Goal: Task Accomplishment & Management: Complete application form

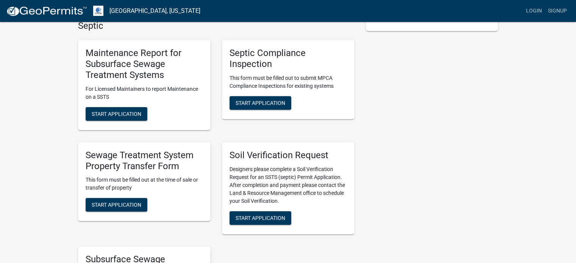
scroll to position [189, 0]
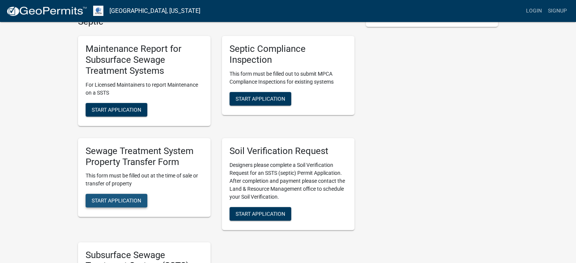
click at [112, 201] on span "Start Application" at bounding box center [117, 201] width 50 height 6
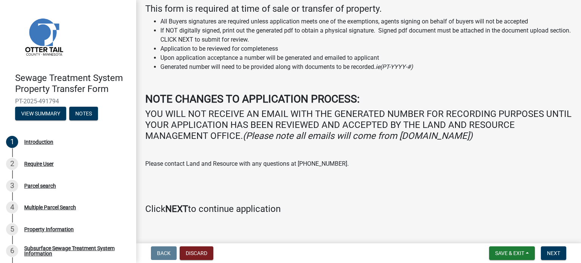
scroll to position [65, 0]
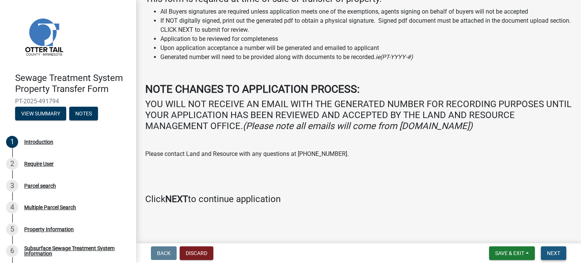
click at [554, 251] on span "Next" at bounding box center [553, 253] width 13 height 6
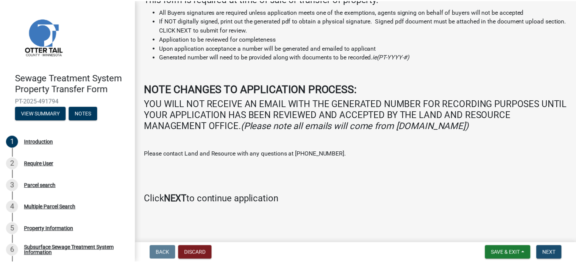
scroll to position [0, 0]
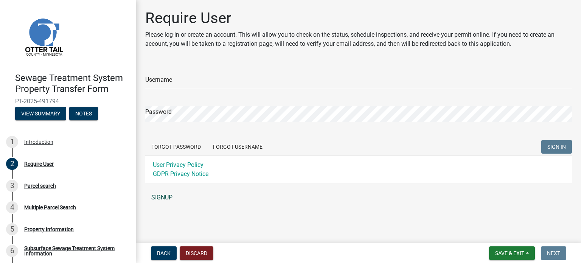
click at [159, 199] on link "SIGNUP" at bounding box center [358, 197] width 427 height 15
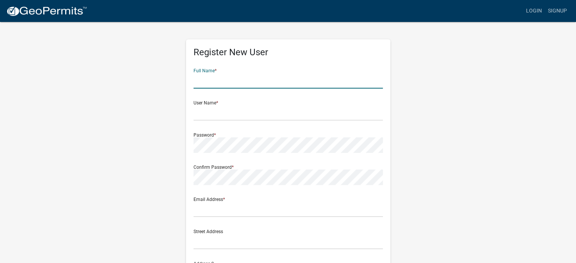
click at [224, 85] on input "text" at bounding box center [287, 81] width 189 height 16
type input "Beverly A. Olsen"
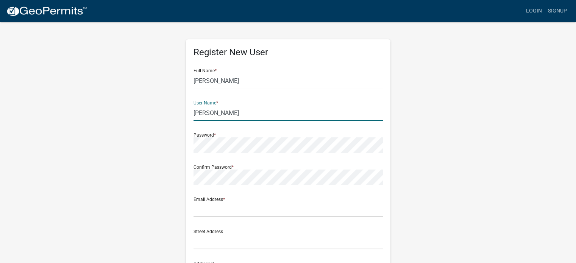
type input "[PERSON_NAME]"
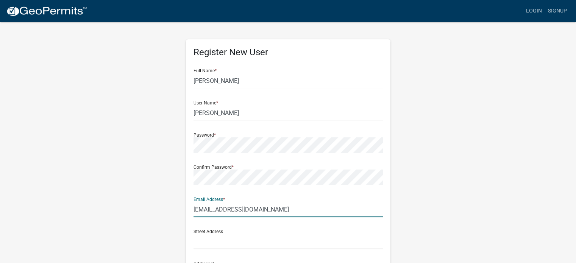
type input "baolsen22@gmail.com"
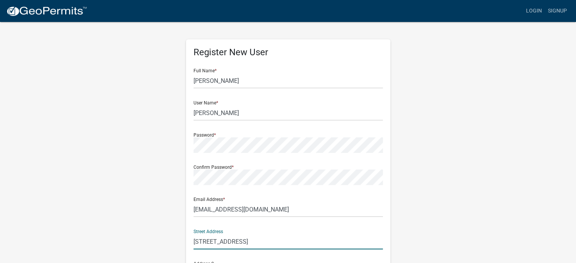
type input "42830 Co Hwy 125"
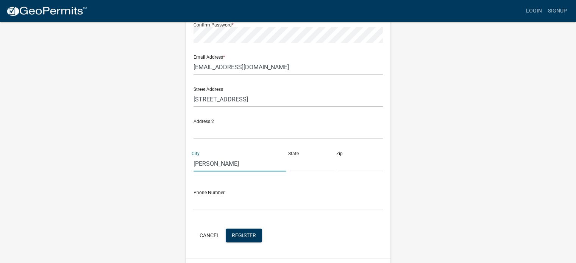
type input "Perham"
type input "MN"
type input "56573"
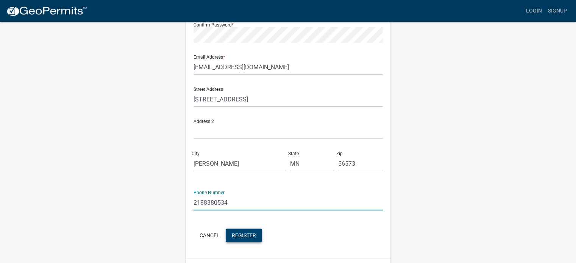
type input "2188380534"
click at [248, 237] on span "Register" at bounding box center [244, 235] width 24 height 6
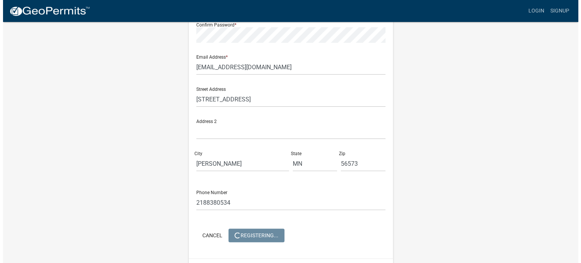
scroll to position [0, 0]
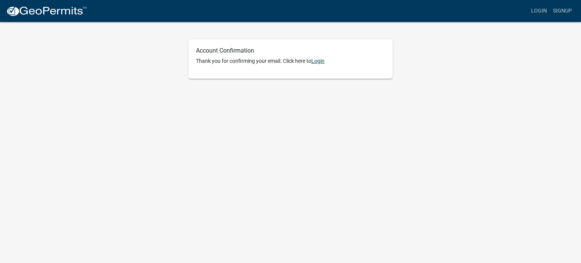
click at [319, 61] on link "Login" at bounding box center [318, 61] width 13 height 6
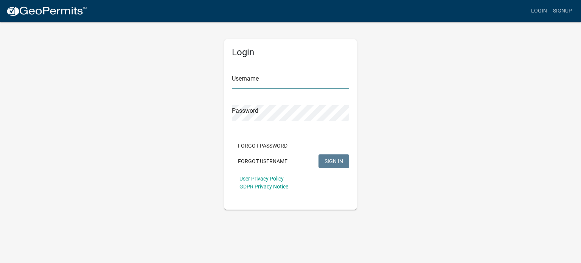
type input "[PERSON_NAME]"
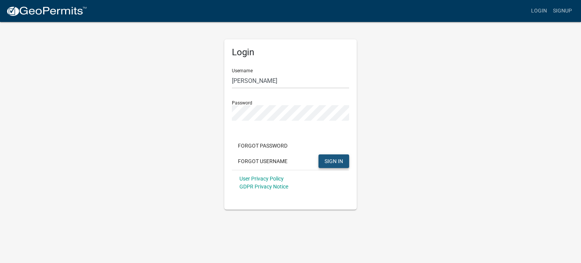
click at [336, 160] on span "SIGN IN" at bounding box center [334, 161] width 19 height 6
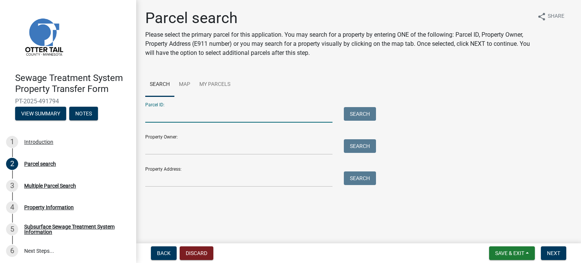
click at [166, 118] on input "Parcel ID:" at bounding box center [238, 115] width 187 height 16
type input "R20000010001001"
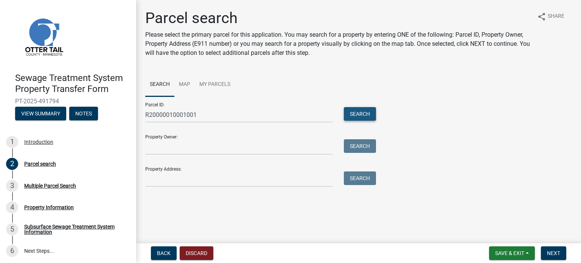
click at [359, 113] on button "Search" at bounding box center [360, 114] width 32 height 14
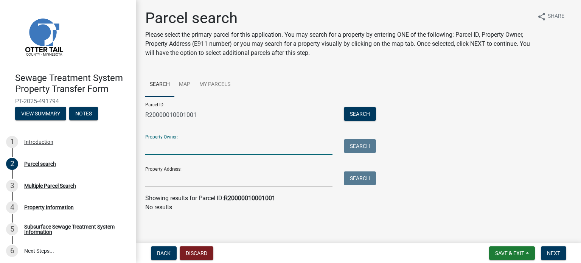
click at [156, 150] on input "Property Owner:" at bounding box center [238, 147] width 187 height 16
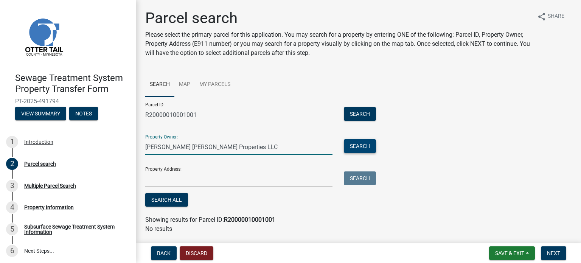
type input "Olsen Flatau Properties LLC"
click at [360, 143] on button "Search" at bounding box center [360, 146] width 32 height 14
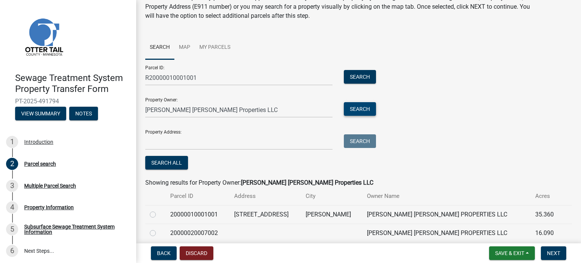
scroll to position [68, 0]
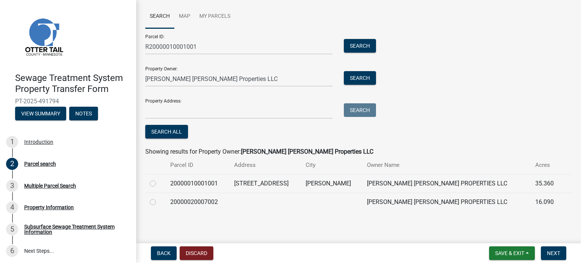
click at [159, 179] on label at bounding box center [159, 179] width 0 height 0
click at [159, 184] on input "radio" at bounding box center [161, 181] width 5 height 5
radio input "true"
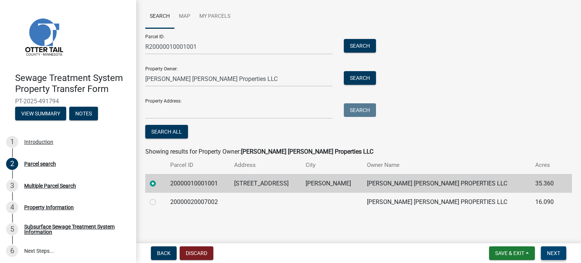
click at [556, 252] on span "Next" at bounding box center [553, 253] width 13 height 6
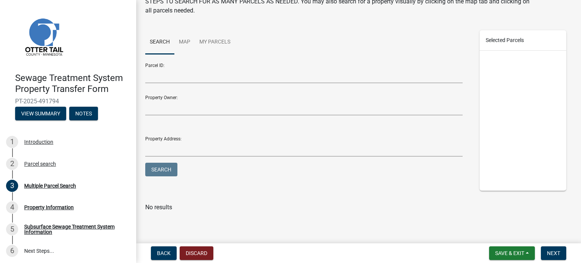
scroll to position [61, 0]
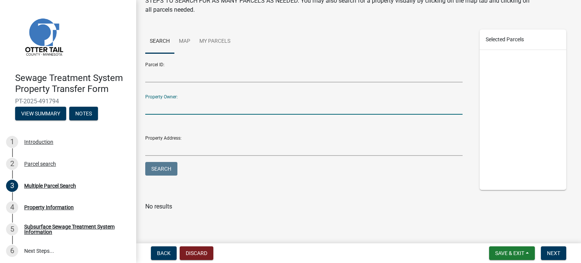
click at [160, 106] on input "Property Owner:" at bounding box center [304, 107] width 318 height 16
type input "Olsen Flatau Properties LLC"
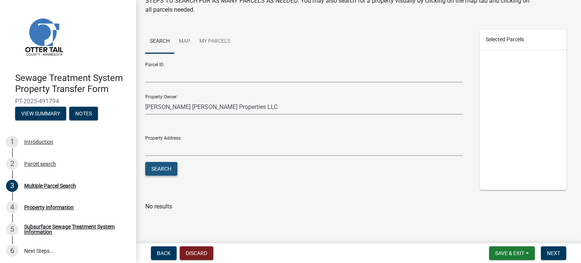
click at [160, 165] on button "Search" at bounding box center [161, 169] width 32 height 14
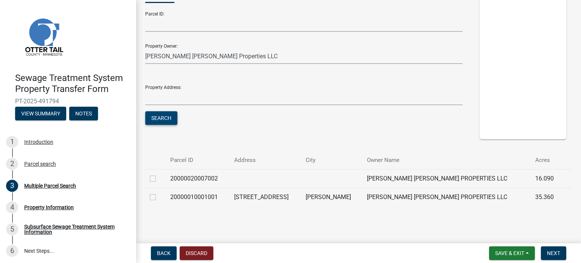
scroll to position [113, 0]
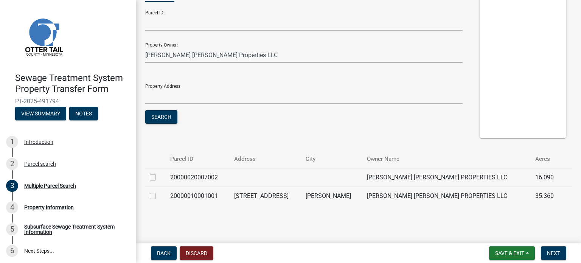
click at [159, 173] on label at bounding box center [159, 173] width 0 height 0
click at [159, 176] on input "checkbox" at bounding box center [161, 175] width 5 height 5
checkbox input "true"
click at [159, 192] on label at bounding box center [159, 192] width 0 height 0
click at [159, 195] on input "checkbox" at bounding box center [161, 194] width 5 height 5
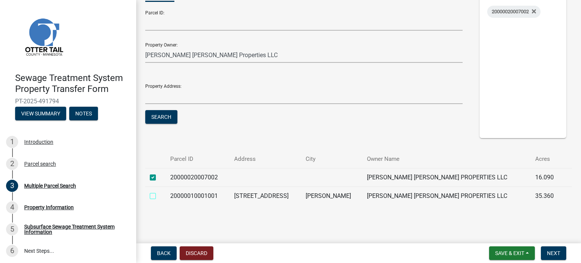
checkbox input "true"
click at [159, 173] on label at bounding box center [159, 173] width 0 height 0
click at [159, 177] on input "checkbox" at bounding box center [161, 175] width 5 height 5
checkbox input "false"
click at [555, 254] on span "Next" at bounding box center [553, 253] width 13 height 6
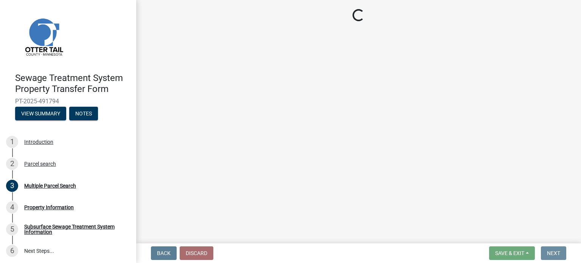
scroll to position [0, 0]
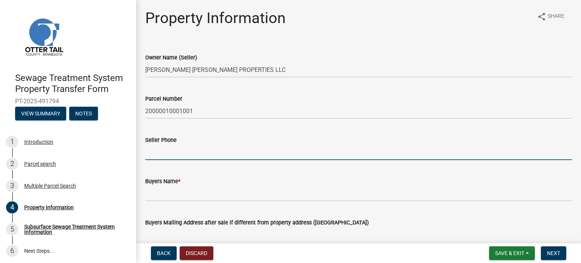
click at [162, 154] on input "Seller Phone" at bounding box center [358, 153] width 427 height 16
type input "218/838-0534"
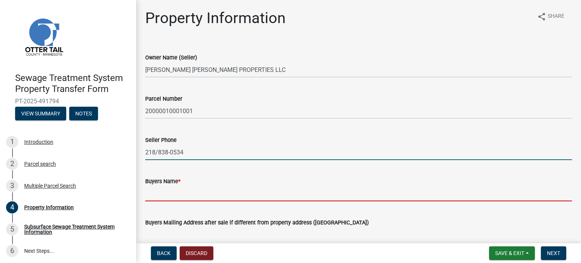
click at [177, 195] on input "Buyers Name *" at bounding box center [358, 194] width 427 height 16
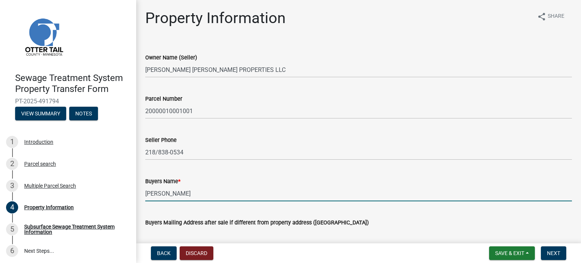
scroll to position [114, 0]
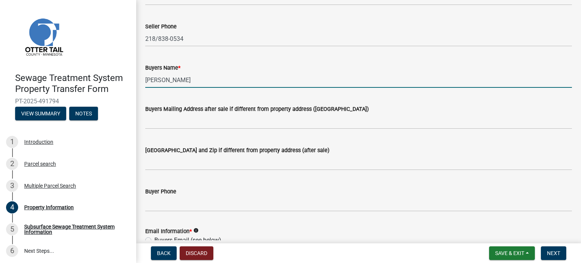
type input "Susan E. Flatau"
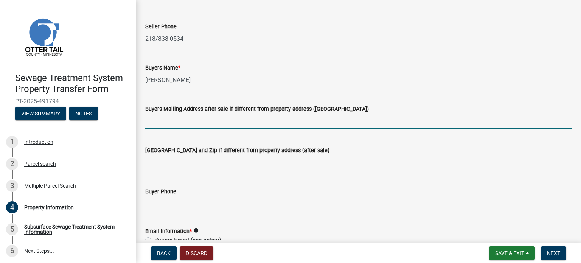
click at [162, 124] on input "Buyers Mailing Address after sale if different from property address (E911 numb…" at bounding box center [358, 122] width 427 height 16
type input "713 Pinewood Lane #4"
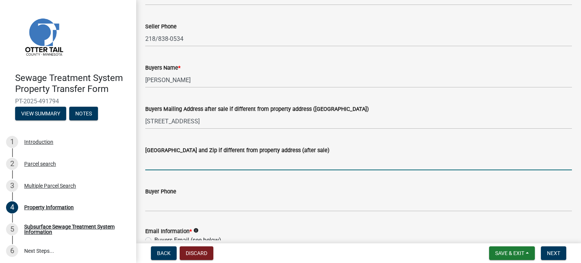
drag, startPoint x: 170, startPoint y: 165, endPoint x: 175, endPoint y: 164, distance: 5.1
click at [174, 164] on input "Buyers City State and Zip if different from property address (after sale)" at bounding box center [358, 163] width 427 height 16
type input "Perham, MN 56573"
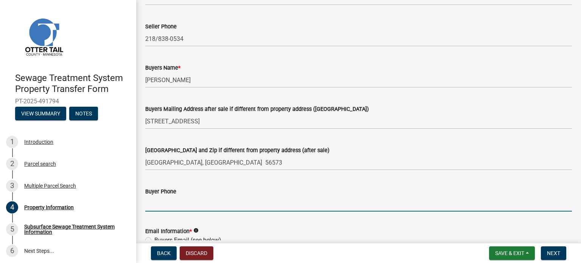
click at [172, 206] on input "Buyer Phone" at bounding box center [358, 204] width 427 height 16
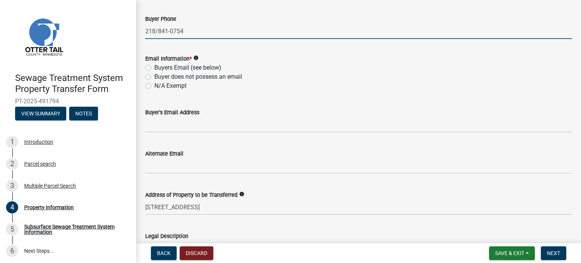
scroll to position [303, 0]
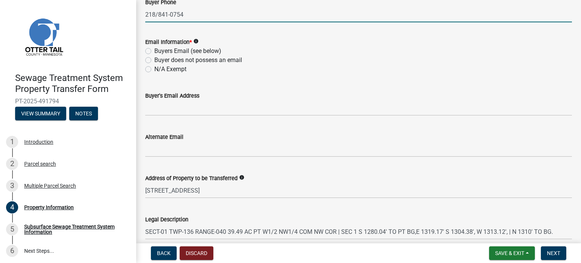
type input "218/841-0754"
drag, startPoint x: 147, startPoint y: 51, endPoint x: 161, endPoint y: 65, distance: 19.8
click at [154, 51] on label "Buyers Email (see below)" at bounding box center [187, 51] width 67 height 9
click at [154, 51] on input "Buyers Email (see below)" at bounding box center [156, 49] width 5 height 5
radio input "true"
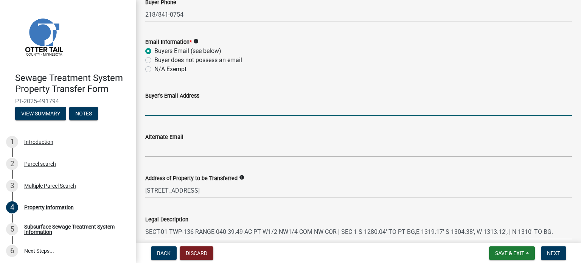
click at [189, 111] on input "Buyer's Email Address" at bounding box center [358, 108] width 427 height 16
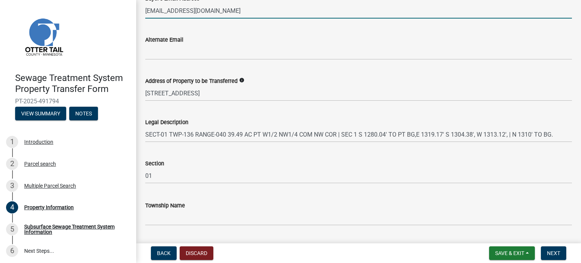
scroll to position [421, 0]
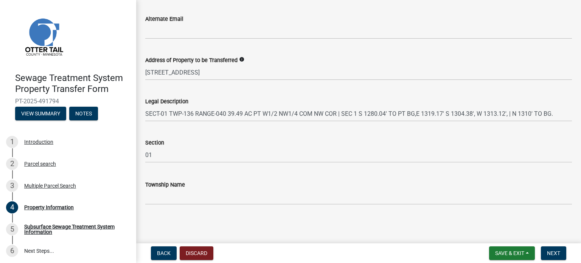
type input "susanflatau@gmail.com"
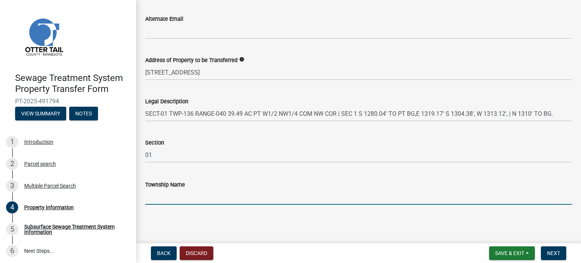
drag, startPoint x: 162, startPoint y: 199, endPoint x: 171, endPoint y: 201, distance: 9.5
click at [162, 199] on input "Township Name" at bounding box center [358, 197] width 427 height 16
type input "Edna"
click at [555, 251] on span "Next" at bounding box center [553, 253] width 13 height 6
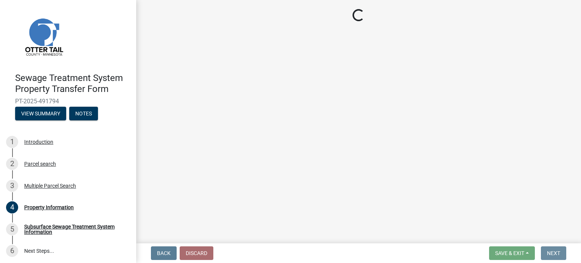
scroll to position [0, 0]
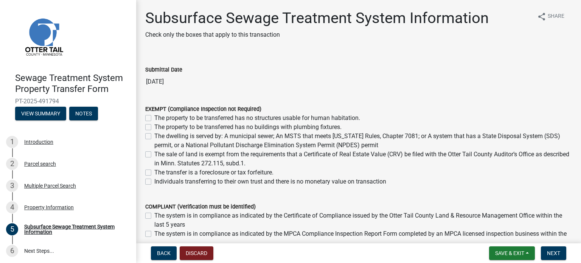
click at [154, 153] on label "The sale of land is exempt from the requirements that a Certificate of Real Est…" at bounding box center [363, 159] width 418 height 18
click at [154, 153] on input "The sale of land is exempt from the requirements that a Certificate of Real Est…" at bounding box center [156, 152] width 5 height 5
checkbox input "true"
checkbox input "false"
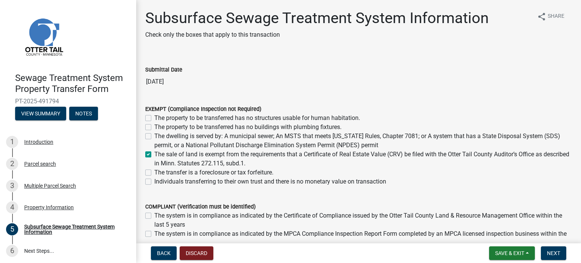
checkbox input "false"
checkbox input "true"
checkbox input "false"
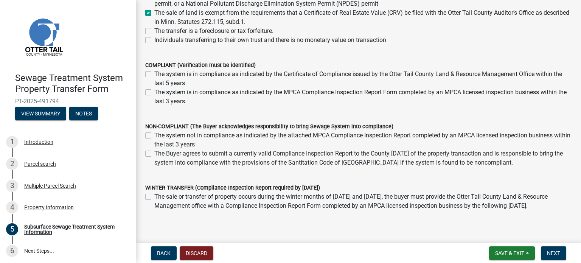
scroll to position [172, 0]
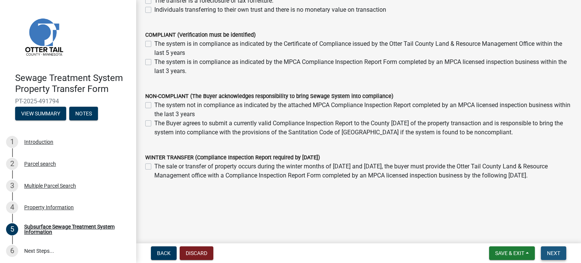
click at [557, 252] on span "Next" at bounding box center [553, 253] width 13 height 6
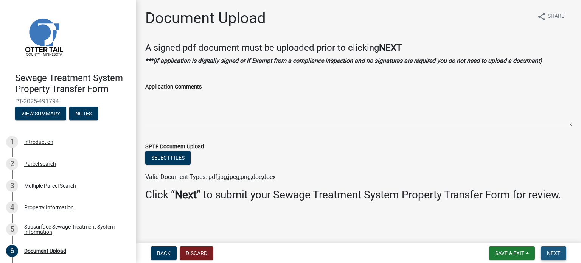
click at [555, 251] on span "Next" at bounding box center [553, 253] width 13 height 6
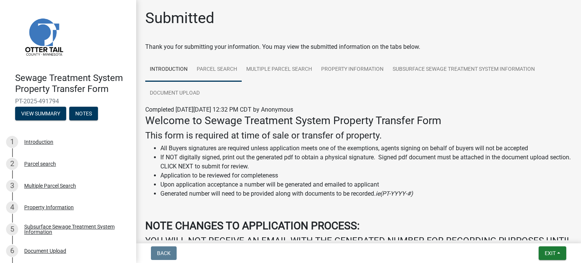
click at [208, 71] on link "Parcel search" at bounding box center [217, 70] width 50 height 24
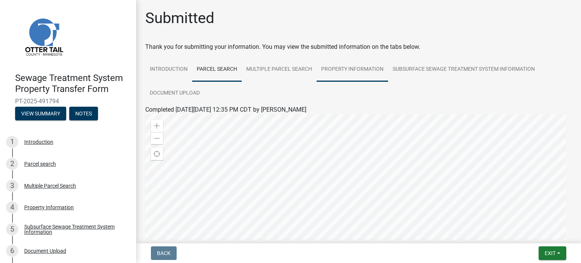
click at [353, 69] on link "Property Information" at bounding box center [353, 70] width 72 height 24
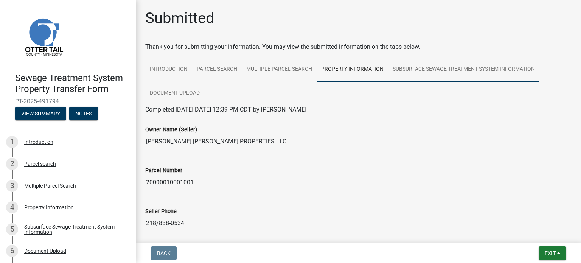
click at [457, 69] on link "Subsurface Sewage Treatment System Information" at bounding box center [463, 70] width 151 height 24
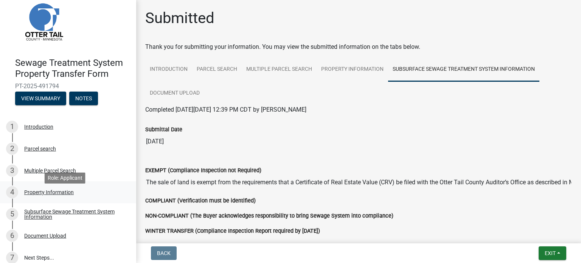
scroll to position [23, 0]
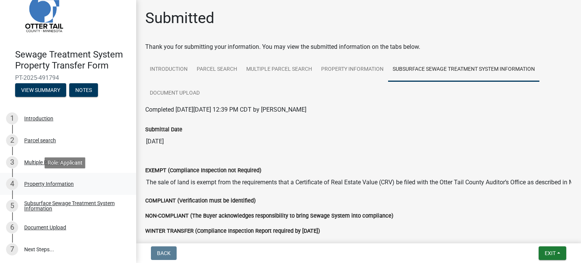
click at [53, 180] on div "4 Property Information" at bounding box center [65, 184] width 118 height 12
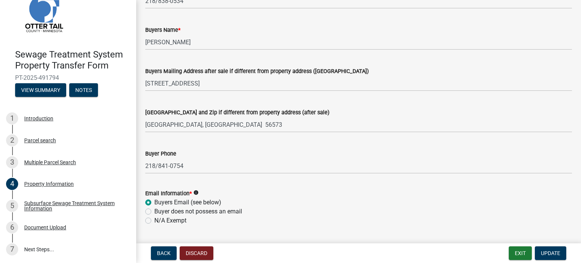
scroll to position [265, 0]
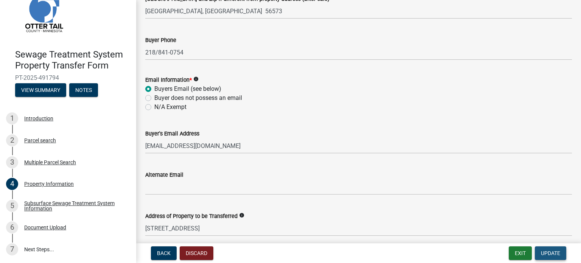
click at [552, 252] on span "Update" at bounding box center [550, 253] width 19 height 6
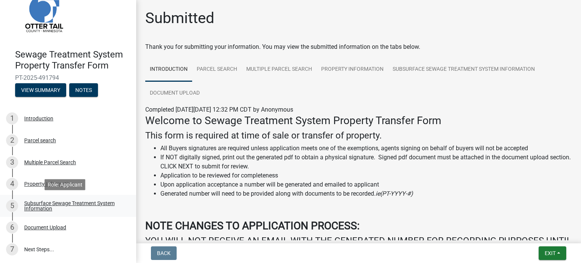
click at [36, 203] on div "Subsurface Sewage Treatment System Information" at bounding box center [74, 206] width 100 height 11
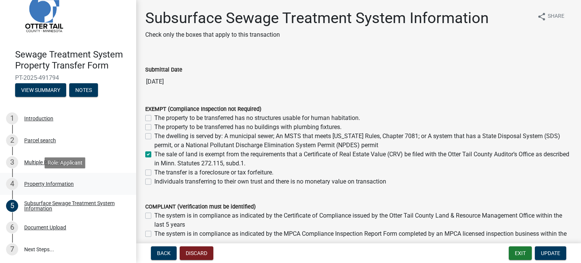
click at [44, 183] on div "Property Information" at bounding box center [49, 183] width 50 height 5
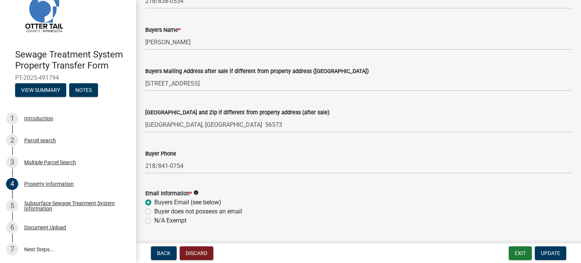
scroll to position [114, 0]
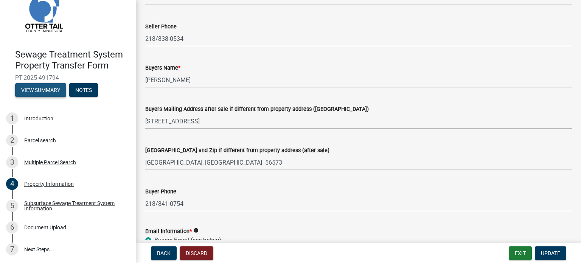
click at [47, 86] on button "View Summary" at bounding box center [40, 90] width 51 height 14
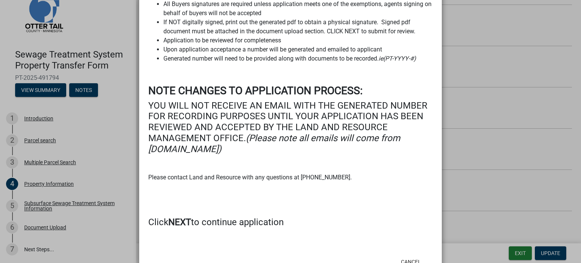
scroll to position [177, 0]
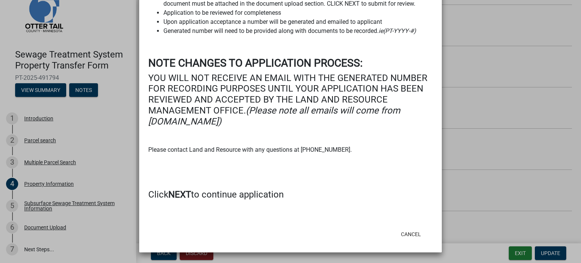
click at [82, 89] on ngb-modal-window "Summary × Printer Friendly Introduction Parcel search Multiple Parcel Search Pr…" at bounding box center [290, 131] width 581 height 263
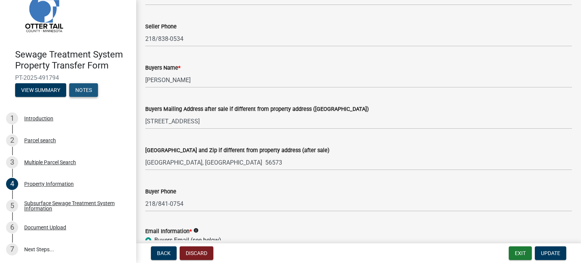
click at [82, 89] on button "Notes" at bounding box center [83, 90] width 29 height 14
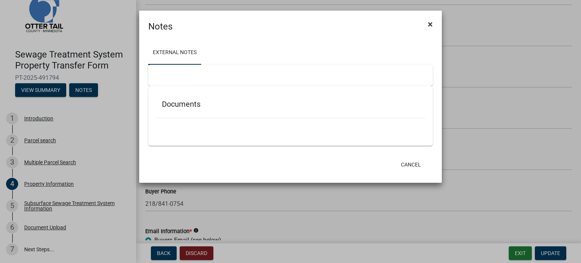
click at [432, 23] on span "×" at bounding box center [430, 24] width 5 height 11
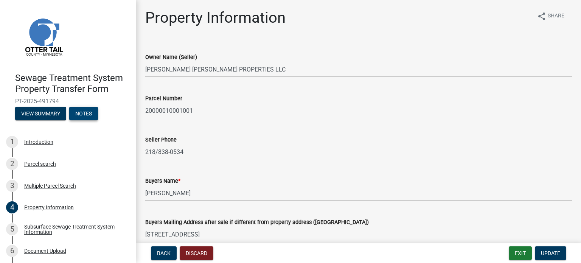
scroll to position [0, 0]
click at [519, 253] on button "Exit" at bounding box center [520, 253] width 23 height 14
